Goal: Transaction & Acquisition: Purchase product/service

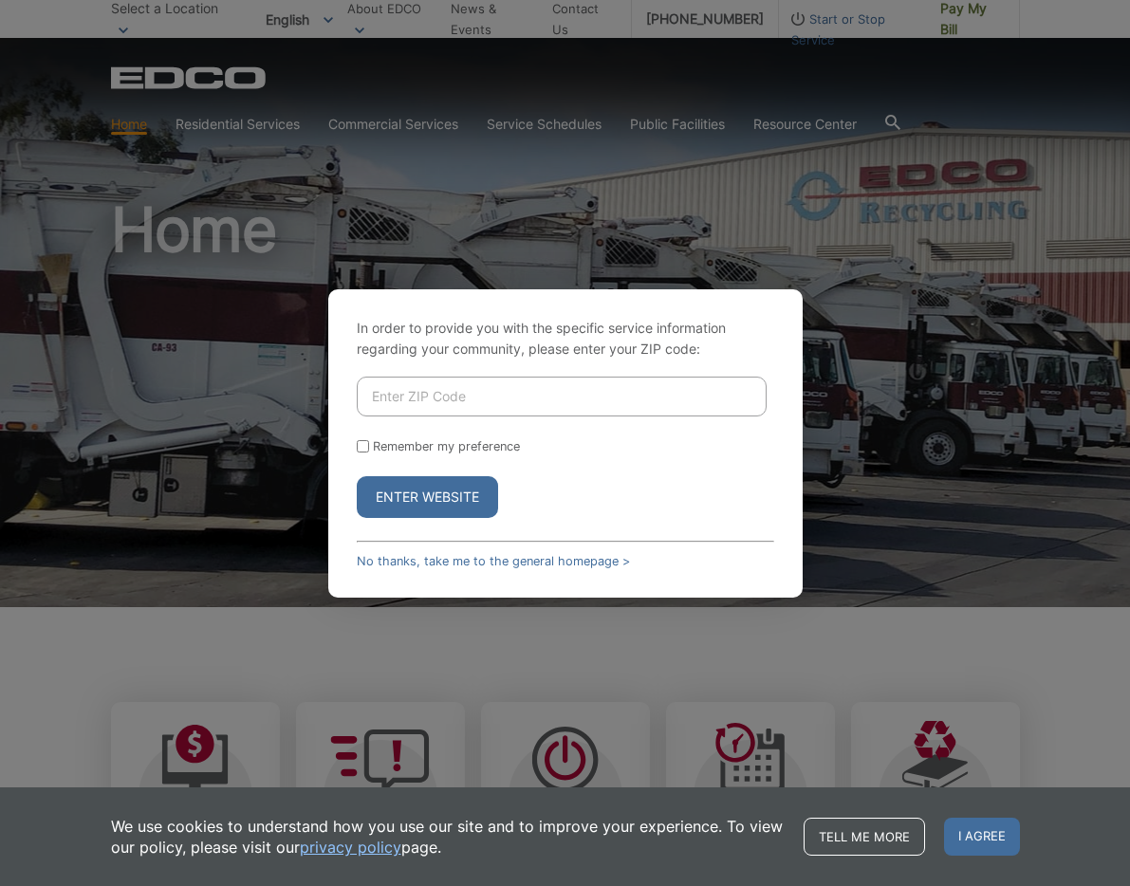
click at [431, 392] on input "Enter ZIP Code" at bounding box center [562, 397] width 410 height 40
type input "92064"
click at [362, 443] on input "Remember my preference" at bounding box center [363, 446] width 12 height 12
checkbox input "true"
click at [423, 490] on button "Enter Website" at bounding box center [427, 497] width 141 height 42
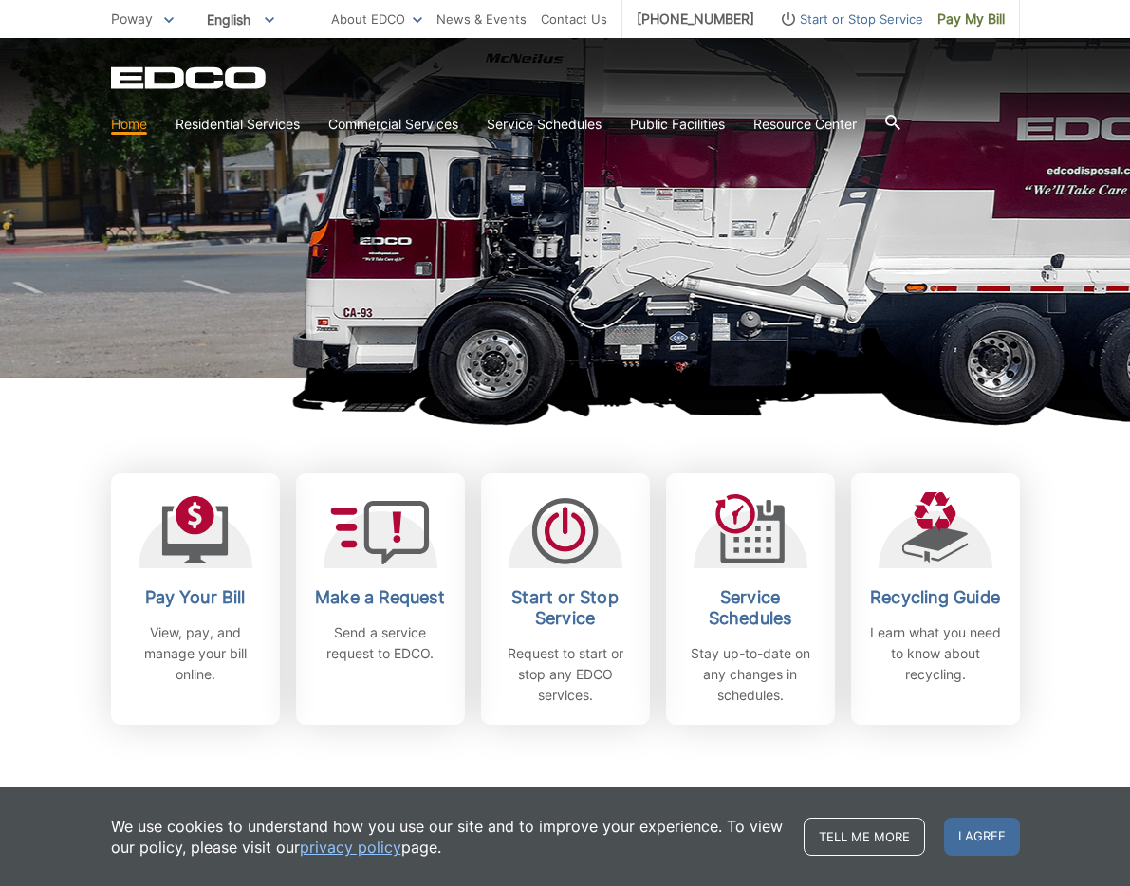
scroll to position [231, 0]
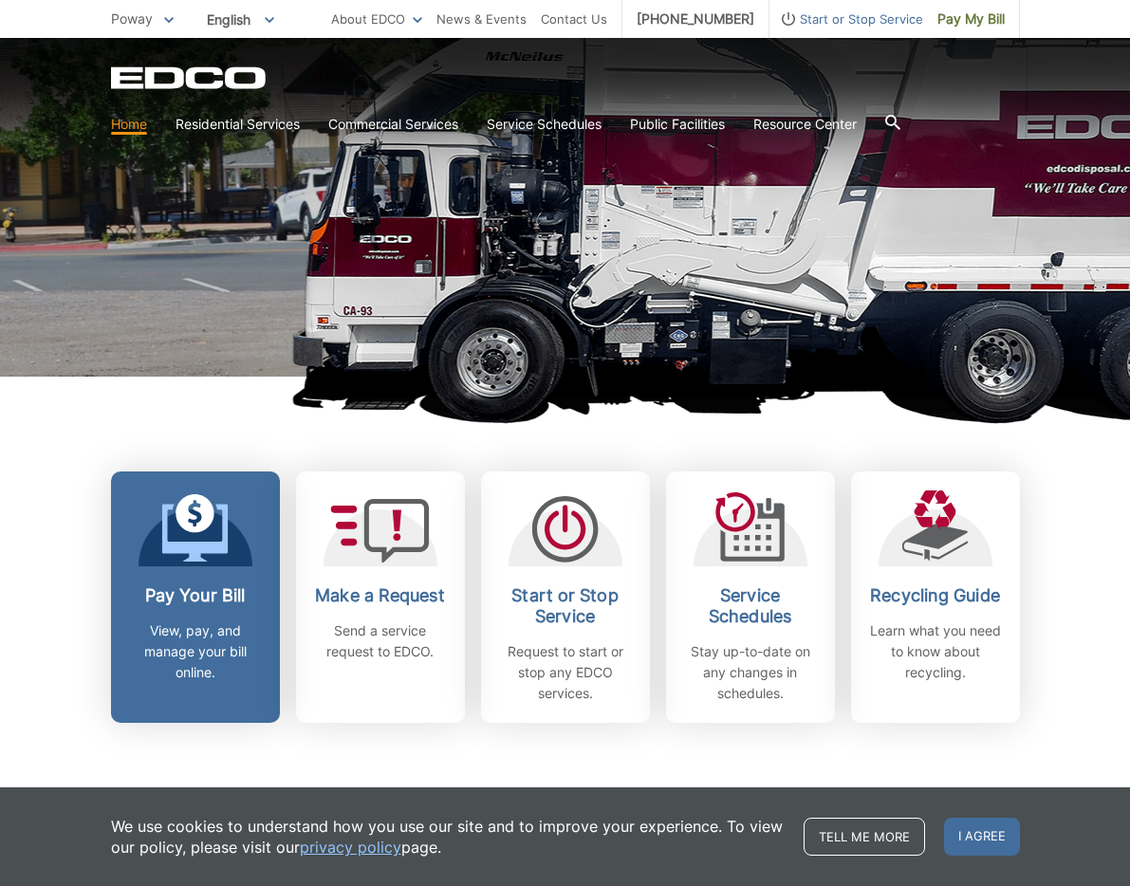
click at [195, 570] on link "Pay Your Bill View, pay, and manage your bill online." at bounding box center [195, 597] width 169 height 251
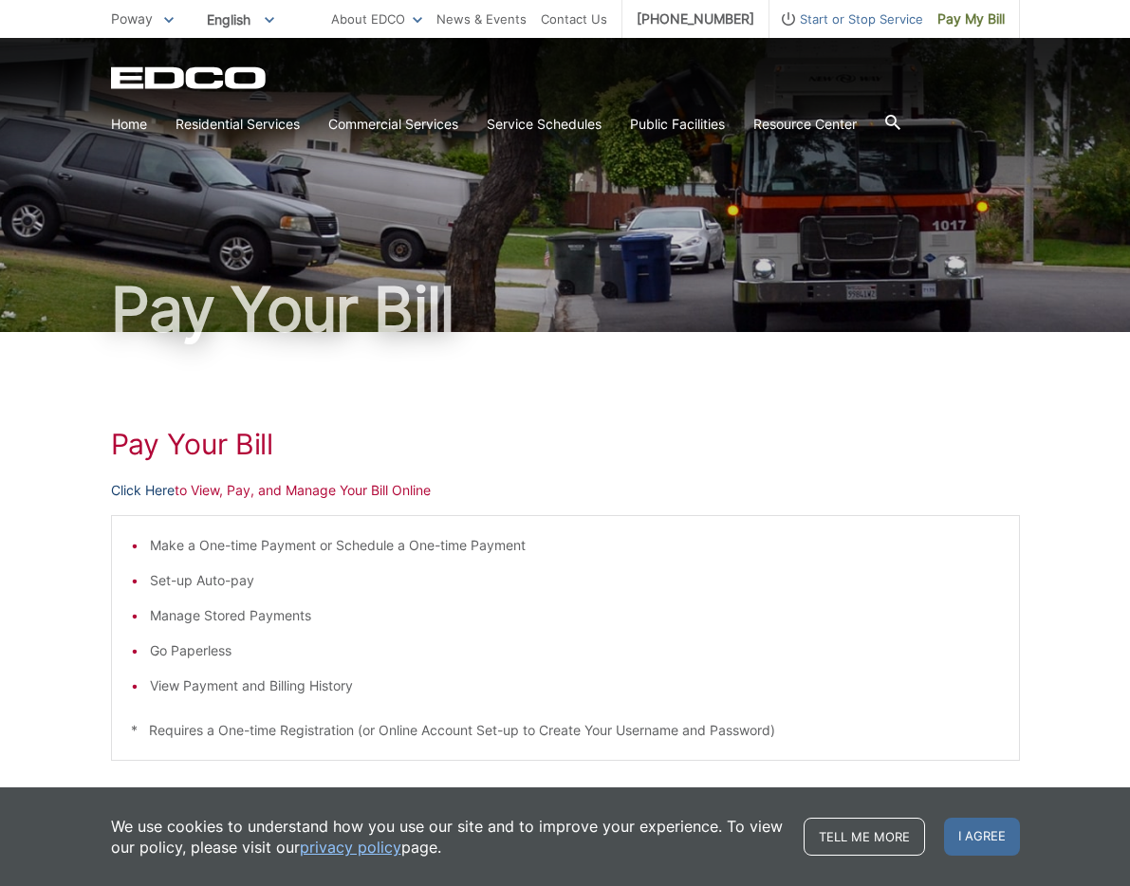
click at [150, 491] on link "Click Here" at bounding box center [143, 490] width 64 height 21
click at [123, 492] on link "Click Here" at bounding box center [143, 490] width 64 height 21
